Goal: Information Seeking & Learning: Find specific fact

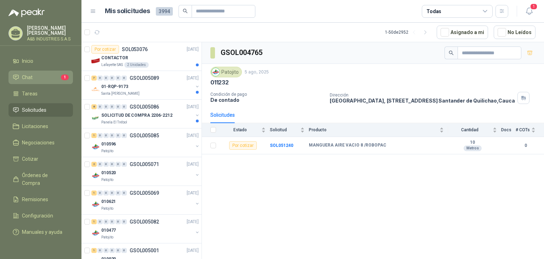
click at [34, 77] on li "Chat 1" at bounding box center [41, 77] width 56 height 8
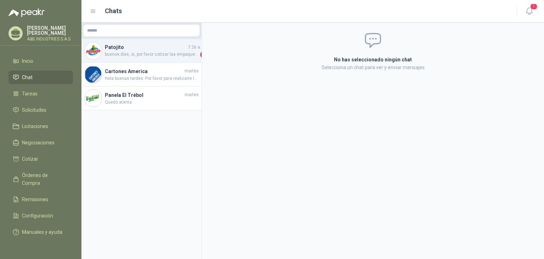
click at [157, 51] on span "buenos días, si, por favor cotizar las empaquetaduras y/o el cambio de las empa…" at bounding box center [152, 54] width 94 height 7
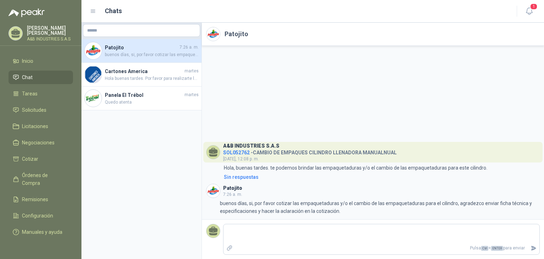
click at [229, 152] on span "SOL052762" at bounding box center [236, 152] width 27 height 6
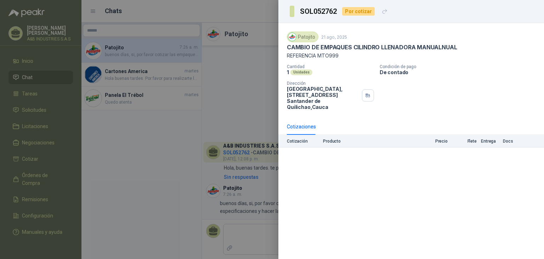
click at [245, 90] on div at bounding box center [272, 129] width 544 height 259
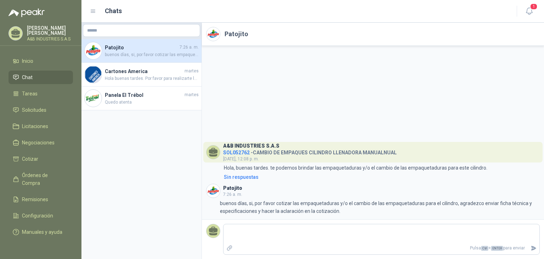
click at [237, 153] on span "SOL052762" at bounding box center [236, 152] width 27 height 6
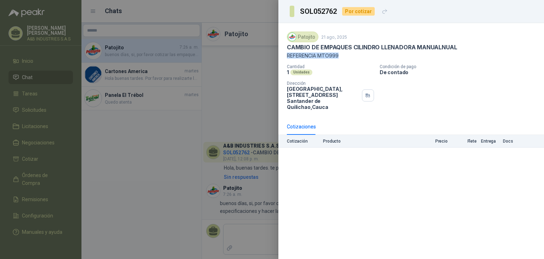
drag, startPoint x: 337, startPoint y: 55, endPoint x: 288, endPoint y: 56, distance: 48.9
click at [288, 56] on p "REFERENCIA MTO999" at bounding box center [411, 55] width 249 height 6
click at [315, 57] on p "REFERENCIA MTO999" at bounding box center [411, 55] width 249 height 6
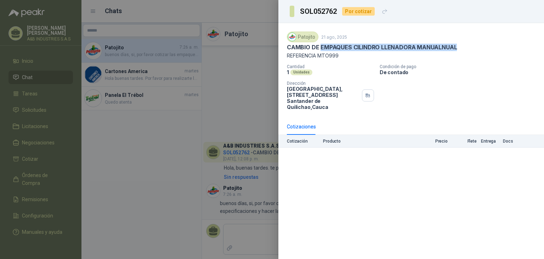
drag, startPoint x: 321, startPoint y: 46, endPoint x: 458, endPoint y: 46, distance: 136.4
click at [458, 46] on div "CAMBIO DE EMPAQUES CILINDRO LLENADORA MANUALNUAL" at bounding box center [411, 47] width 249 height 7
copy p "EMPAQUES CILINDRO LLENADORA MANUALNUAL"
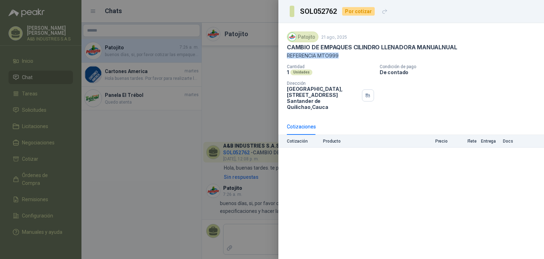
drag, startPoint x: 340, startPoint y: 55, endPoint x: 280, endPoint y: 57, distance: 60.3
click at [280, 57] on div "Patojito 21 ago, 2025 CAMBIO DE EMPAQUES CILINDRO LLENADORA MANUALNUAL REFERENC…" at bounding box center [411, 70] width 266 height 95
copy p "REFERENCIA MTO999"
click at [239, 44] on div at bounding box center [272, 129] width 544 height 259
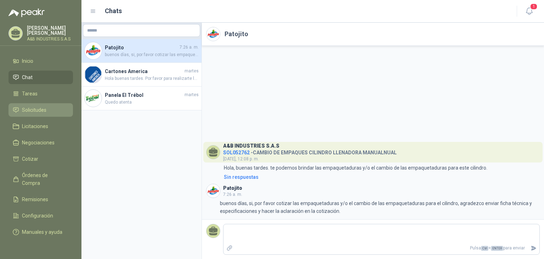
click at [29, 107] on span "Solicitudes" at bounding box center [34, 110] width 24 height 8
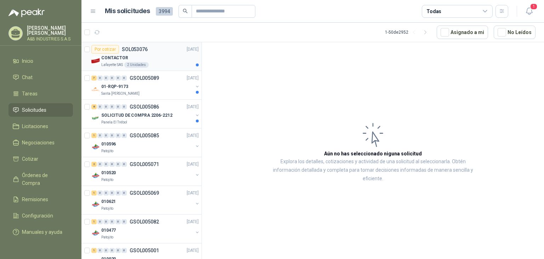
click at [133, 56] on div "CONTACTOR" at bounding box center [149, 57] width 97 height 8
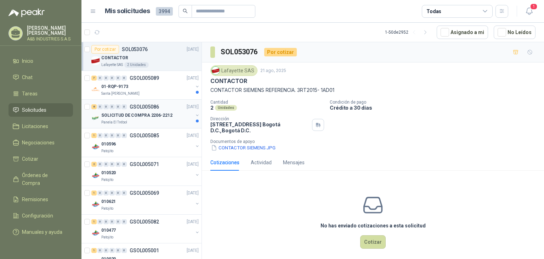
click at [180, 112] on div "SOLICITUD DE COMPRA 2206-2212" at bounding box center [147, 115] width 92 height 8
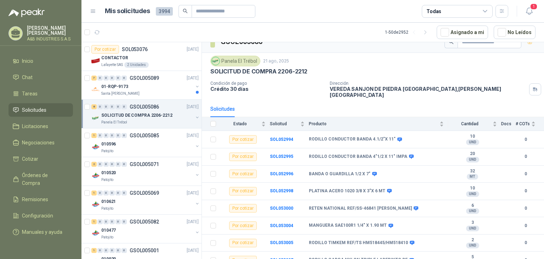
scroll to position [13, 0]
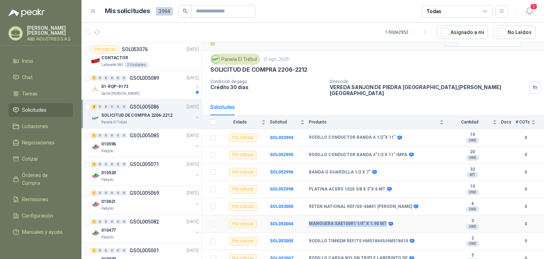
drag, startPoint x: 310, startPoint y: 217, endPoint x: 382, endPoint y: 216, distance: 73.0
click at [382, 221] on b "MANGUERA SAE100R1 1/4" X 1.90 MT" at bounding box center [348, 224] width 78 height 6
copy b "MANGUERA SAE100R1 1/4" X 1.90 MT"
click at [132, 90] on div "01-RQP-9173" at bounding box center [147, 86] width 92 height 8
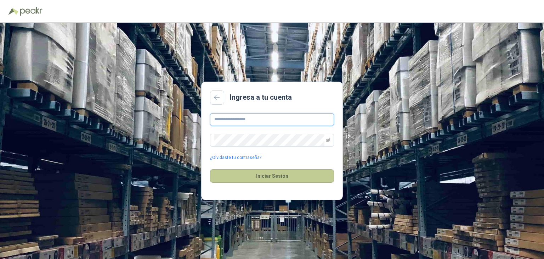
type input "**********"
click at [256, 173] on button "Iniciar Sesión" at bounding box center [272, 175] width 124 height 13
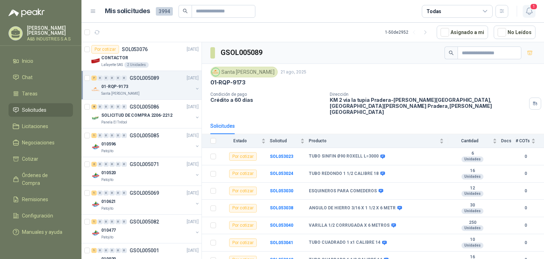
click at [531, 11] on icon "button" at bounding box center [529, 11] width 6 height 7
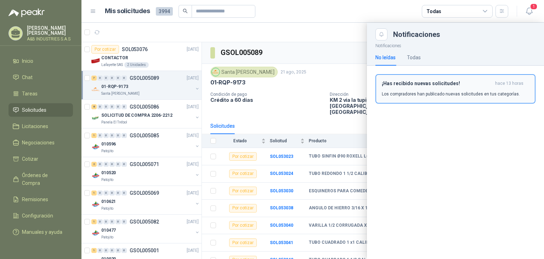
click at [421, 93] on p "Los compradores han publicado nuevas solicitudes en tus categorías." at bounding box center [451, 94] width 138 height 6
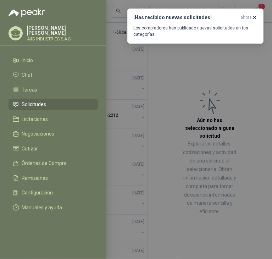
click at [152, 71] on div at bounding box center [136, 129] width 272 height 259
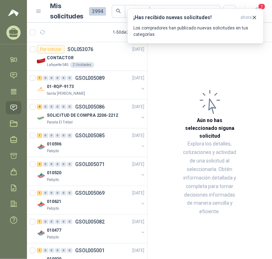
click at [166, 80] on article "Aún no has seleccionado niguna solicitud Explora los detalles, cotizaciones y a…" at bounding box center [209, 151] width 124 height 219
click at [254, 18] on icon "button" at bounding box center [254, 18] width 6 height 6
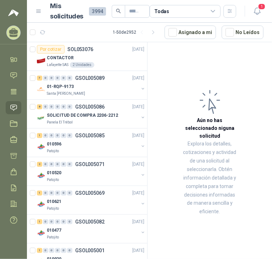
click at [169, 62] on article "Aún no has seleccionado niguna solicitud Explora los detalles, cotizaciones y a…" at bounding box center [209, 151] width 124 height 219
click at [194, 50] on article "Aún no has seleccionado niguna solicitud Explora los detalles, cotizaciones y a…" at bounding box center [209, 151] width 124 height 219
click at [256, 13] on icon "button" at bounding box center [257, 11] width 6 height 7
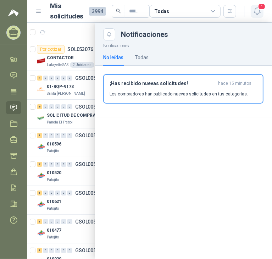
click at [256, 13] on icon "button" at bounding box center [257, 11] width 6 height 7
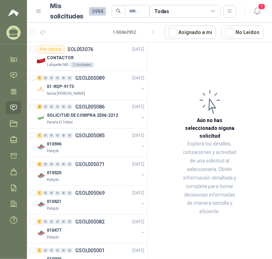
click at [169, 57] on article "Aún no has seleccionado niguna solicitud Explora los detalles, cotizaciones y a…" at bounding box center [209, 151] width 124 height 219
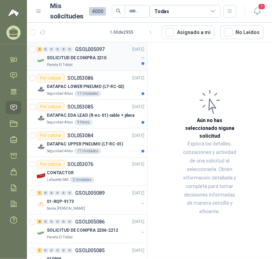
click at [90, 66] on div "Panela El Trébol" at bounding box center [93, 65] width 92 height 6
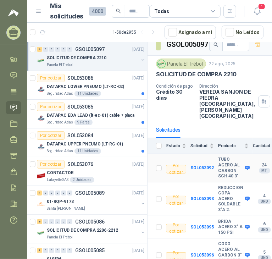
scroll to position [12, 0]
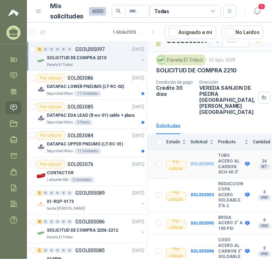
click at [203, 161] on b "SOL053092" at bounding box center [201, 163] width 23 height 5
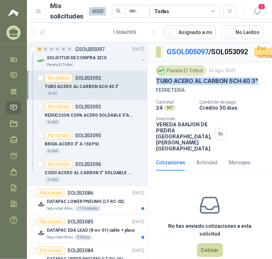
drag, startPoint x: 156, startPoint y: 92, endPoint x: 256, endPoint y: 92, distance: 99.9
click at [256, 85] on p "TUBO ACERO AL CARBON SCH 40 3"" at bounding box center [207, 80] width 102 height 7
copy p "TUBO ACERO AL CARBON SCH 40 3""
drag, startPoint x: 155, startPoint y: 119, endPoint x: 165, endPoint y: 119, distance: 10.3
click at [165, 119] on div "Panela El Trébol 22 ago, 2025 TUBO ACERO AL CARBON SCH 40 3" FERRETERIA Cantida…" at bounding box center [209, 108] width 124 height 92
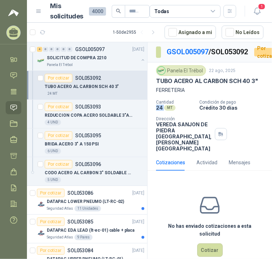
copy p "24"
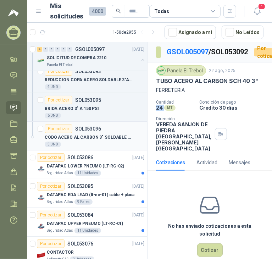
click at [103, 142] on div "5 UND" at bounding box center [95, 144] width 100 height 6
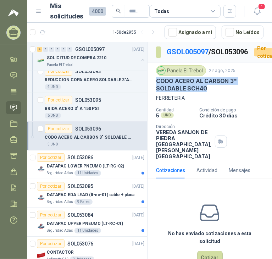
drag, startPoint x: 210, startPoint y: 99, endPoint x: 150, endPoint y: 94, distance: 59.7
click at [150, 94] on div "Panela El Trébol 22 ago, 2025 CODO ACERO AL CARBON 3" SOLDABLE SCH40 FERRETERIA…" at bounding box center [209, 112] width 124 height 100
copy p "CODO ACERO AL CARBON 3" SOLDABLE SCH40"
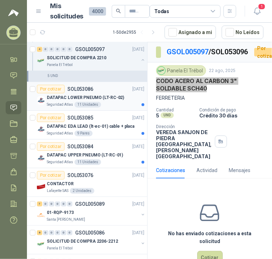
scroll to position [106, 0]
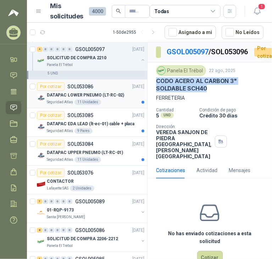
click at [69, 92] on p "DATAPAC LOWER PNEUMO (LT-RC-02)" at bounding box center [85, 95] width 77 height 7
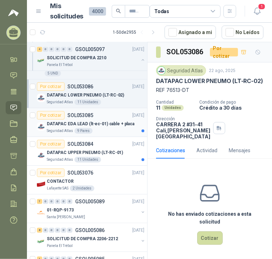
click at [74, 124] on p "DATAPAC EDA LEAD (lt-ec-01) cable + placa" at bounding box center [90, 123] width 87 height 7
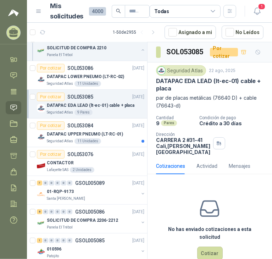
scroll to position [142, 0]
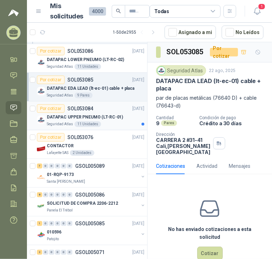
click at [97, 125] on div "11 Unidades" at bounding box center [87, 124] width 27 height 6
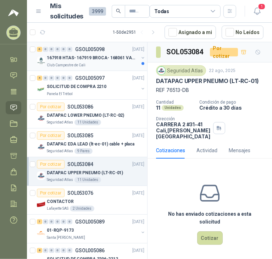
click at [62, 64] on p "Club Campestre de Cali" at bounding box center [66, 65] width 39 height 6
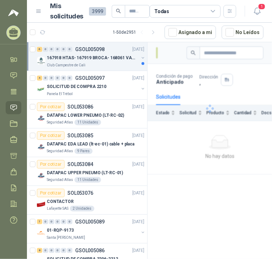
click at [115, 65] on div "Club Campestre de Cali" at bounding box center [93, 65] width 92 height 6
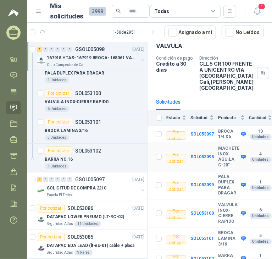
scroll to position [49, 0]
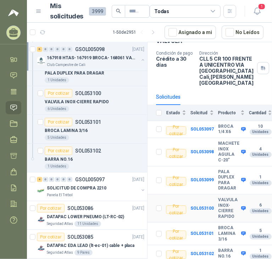
click at [223, 202] on b "VALVULA INOX-CIERRE RAPIDO" at bounding box center [228, 208] width 21 height 22
click at [196, 198] on td "SOL053100" at bounding box center [204, 208] width 28 height 28
click at [196, 205] on b "SOL053100" at bounding box center [201, 207] width 23 height 5
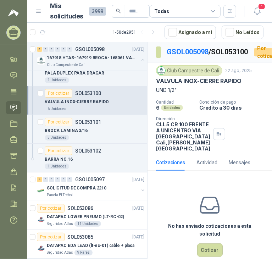
click at [199, 85] on p "VALVULA INOX-CIERRE RAPIDO" at bounding box center [198, 80] width 85 height 7
copy p "VALVULA INOX-CIERRE RAPIDO"
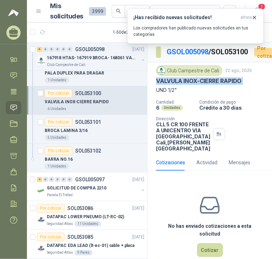
click at [193, 85] on p "VALVULA INOX-CIERRE RAPIDO" at bounding box center [198, 80] width 85 height 7
click at [110, 131] on div "BROCA LAMINA 3/16" at bounding box center [95, 130] width 100 height 8
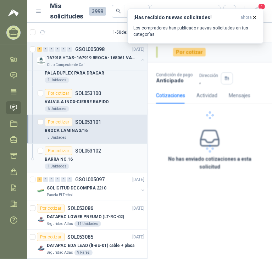
click at [106, 153] on div "Por cotizar SOL053102" at bounding box center [95, 150] width 100 height 8
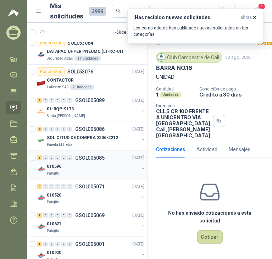
scroll to position [319, 0]
